Goal: Information Seeking & Learning: Learn about a topic

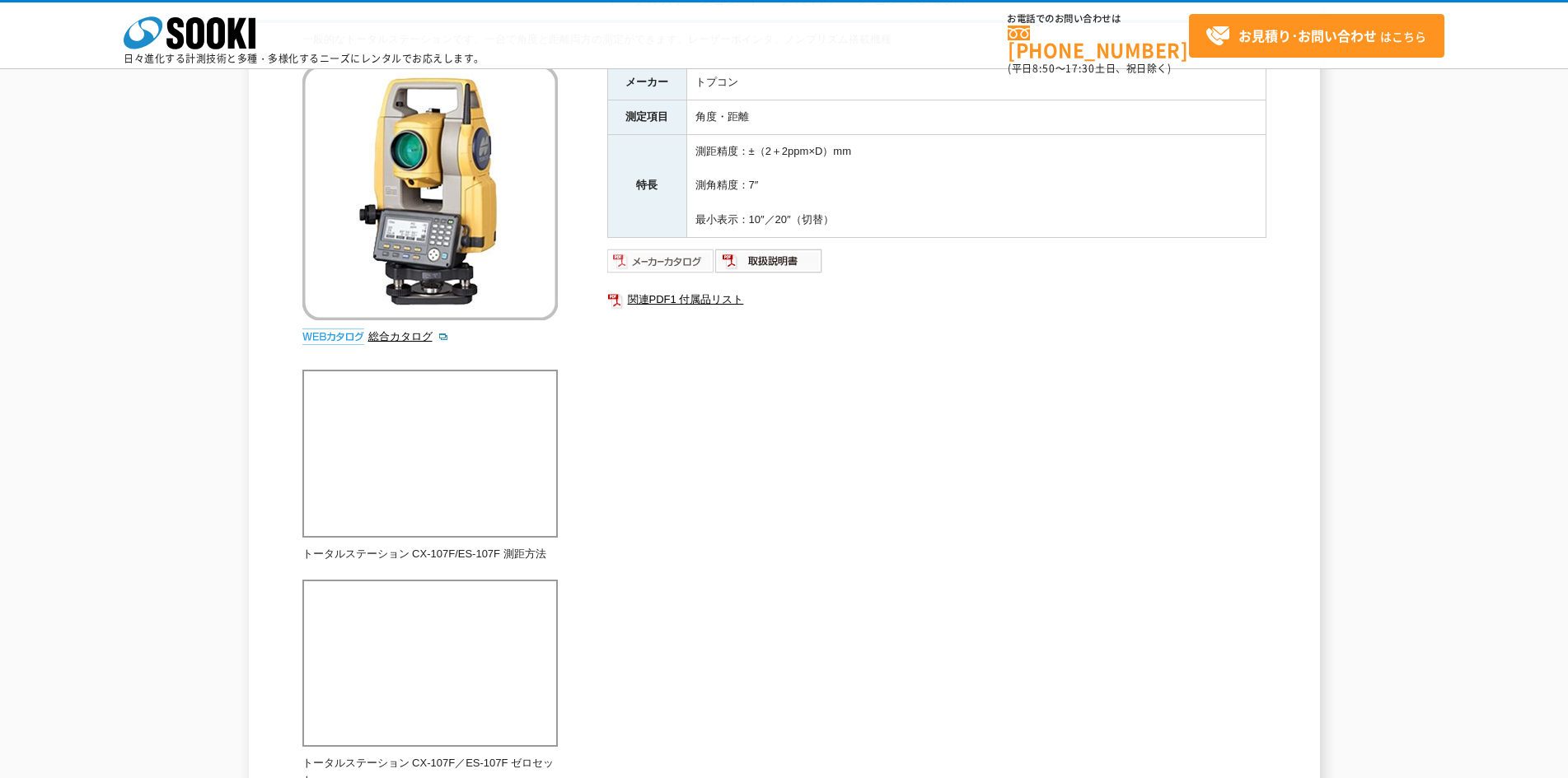
click at [674, 261] on img at bounding box center [661, 261] width 108 height 26
click at [767, 261] on img at bounding box center [769, 261] width 108 height 26
click at [666, 296] on link "関連PDF1 付属品リスト" at bounding box center [937, 300] width 659 height 21
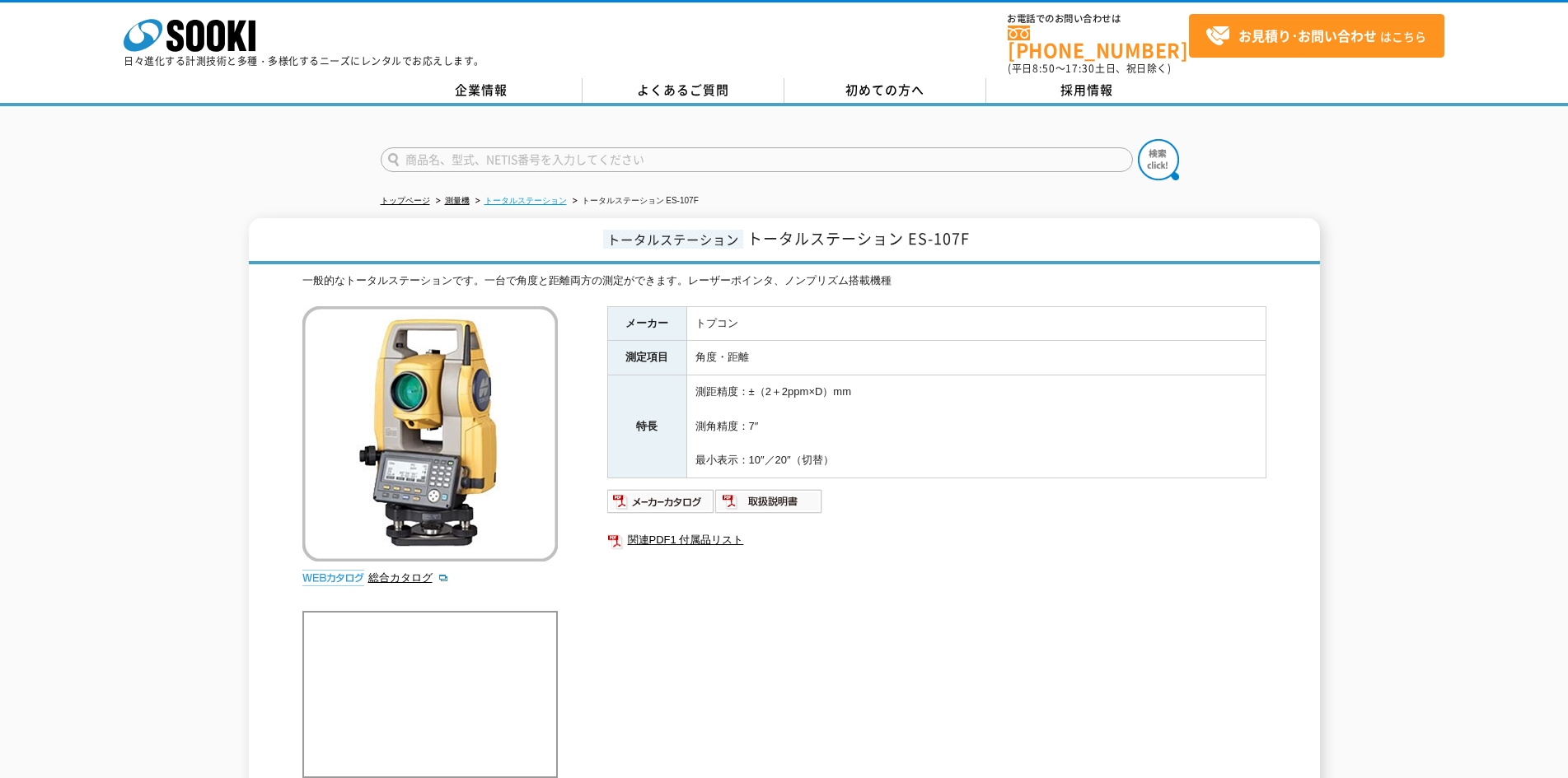
click at [560, 196] on link "トータルステーション" at bounding box center [525, 200] width 82 height 9
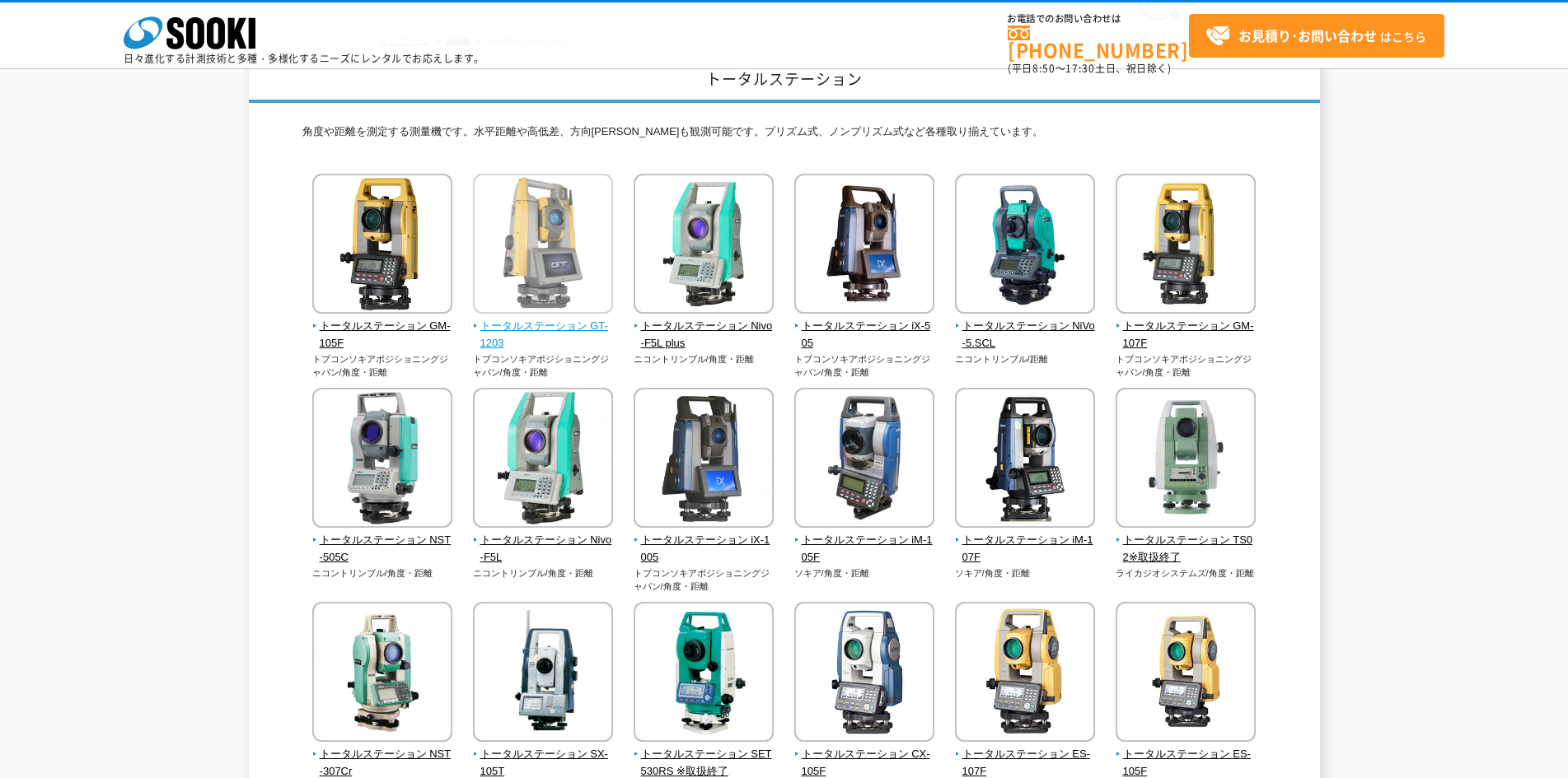
scroll to position [82, 0]
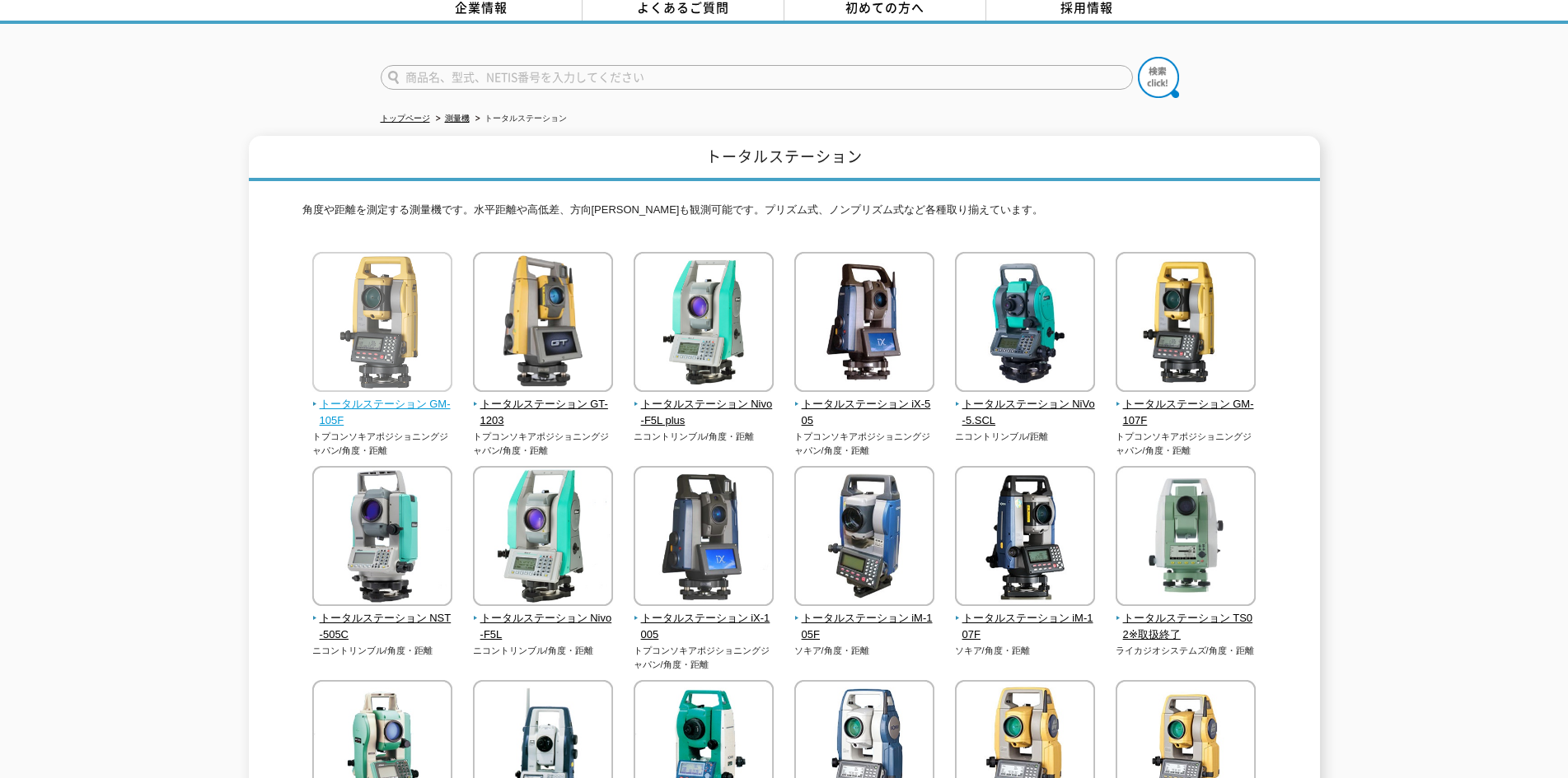
click at [385, 396] on span "トータルステーション GM-105F" at bounding box center [383, 413] width 141 height 35
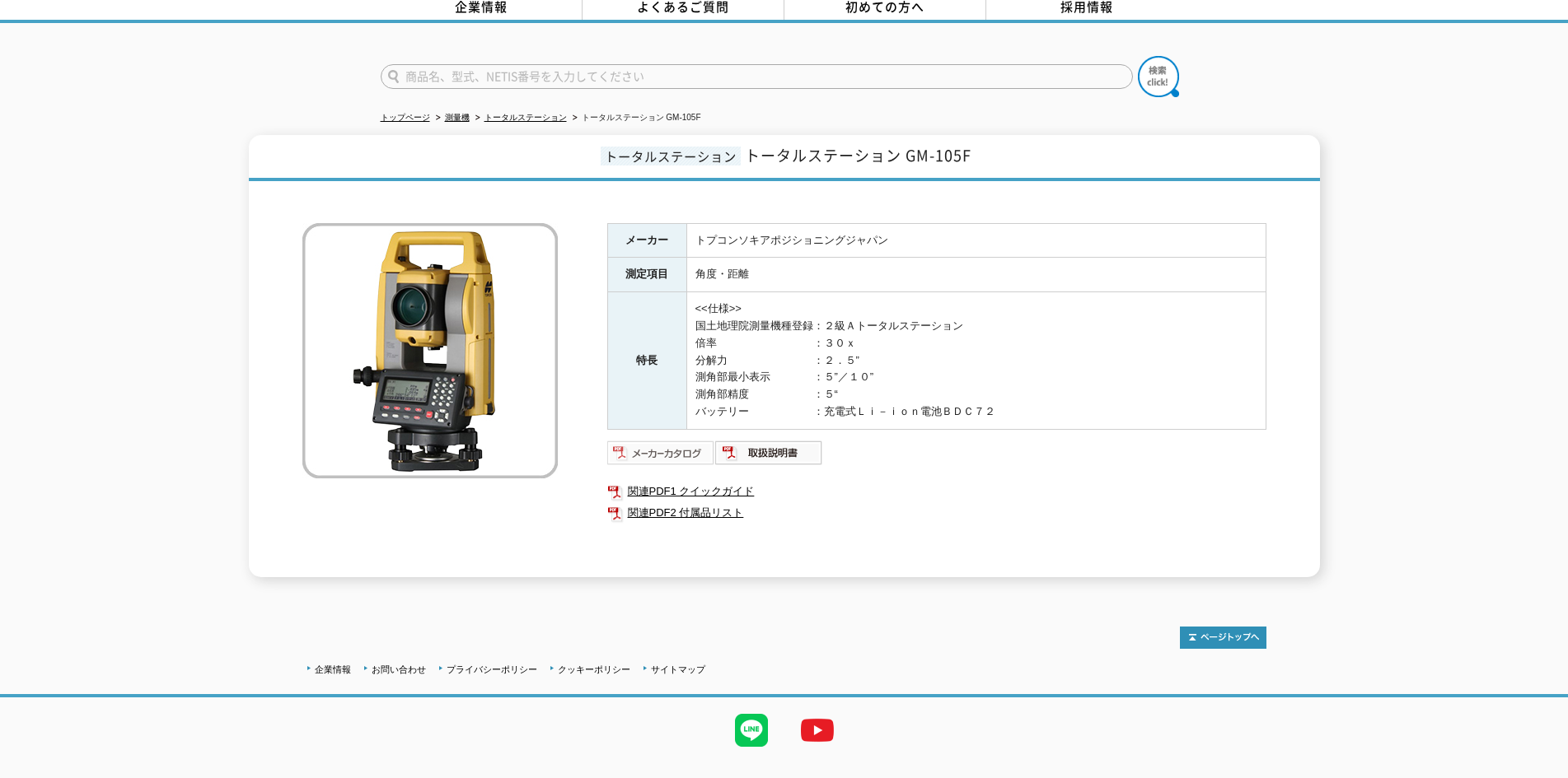
scroll to position [106, 0]
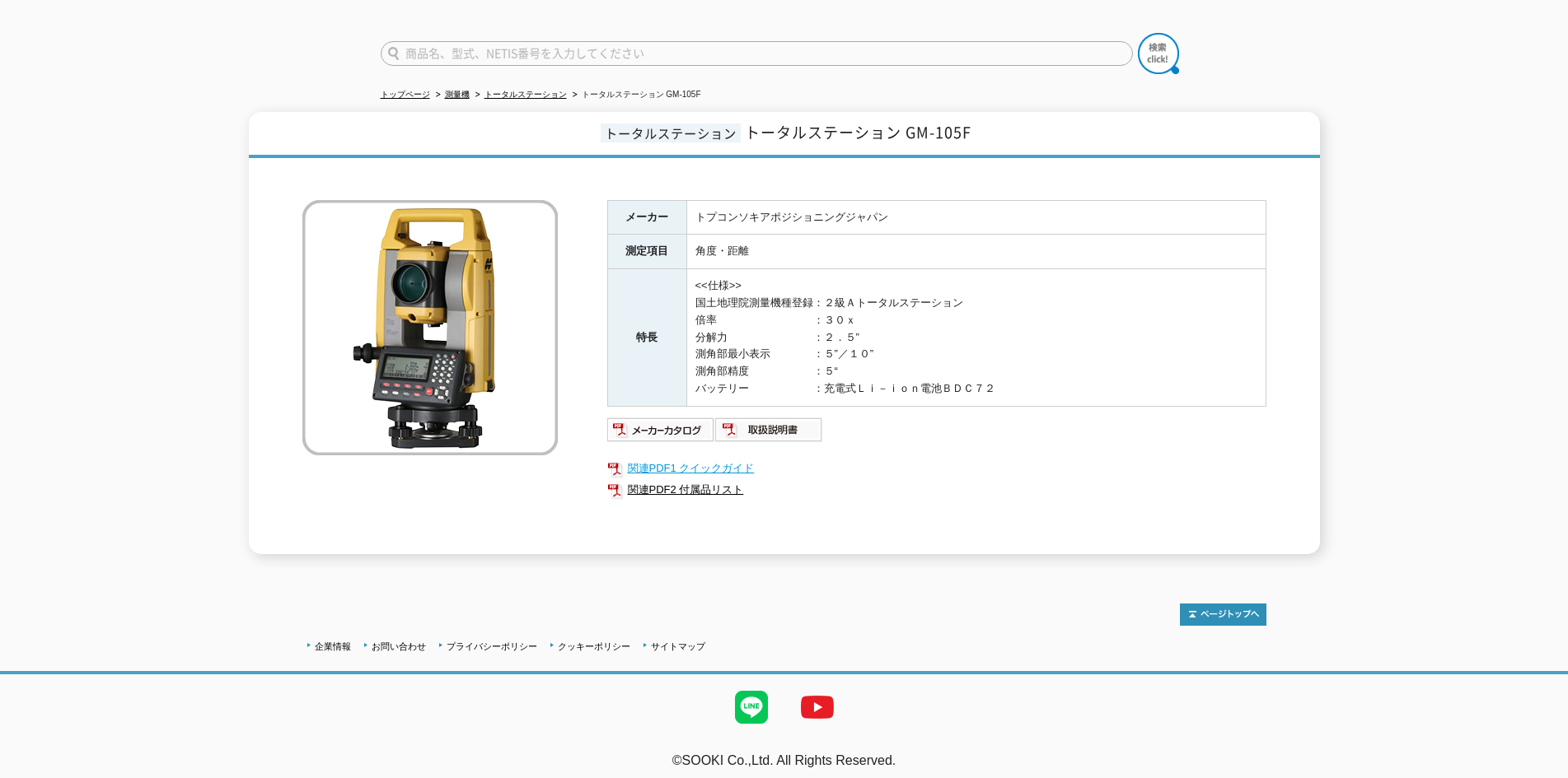
click at [687, 459] on link "関連PDF1 クイックガイド" at bounding box center [937, 468] width 659 height 21
